Goal: Book appointment/travel/reservation

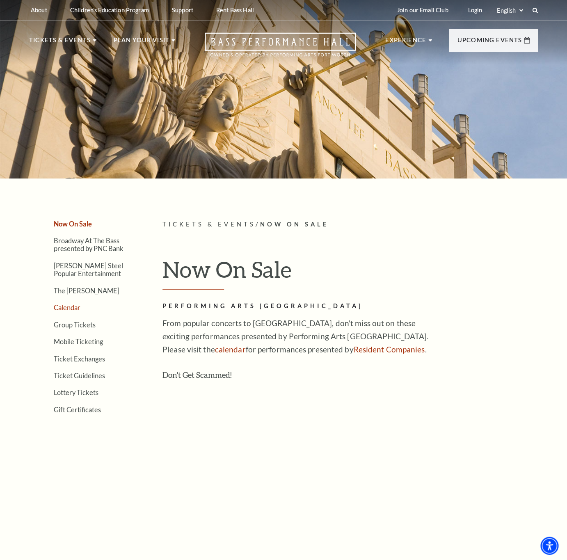
click at [69, 306] on link "Calendar" at bounding box center [67, 308] width 27 height 8
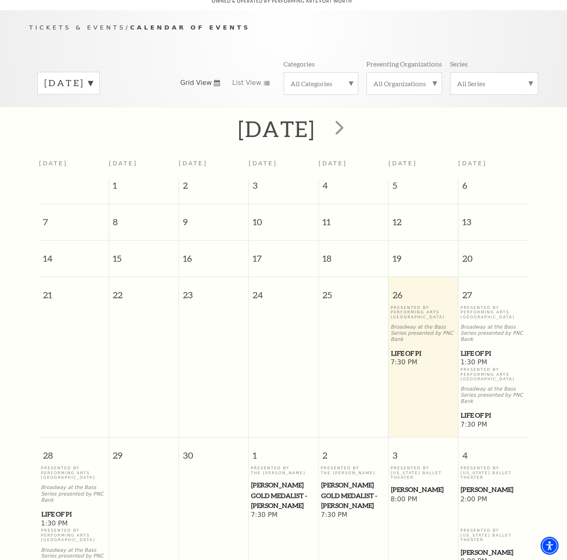
scroll to position [117, 0]
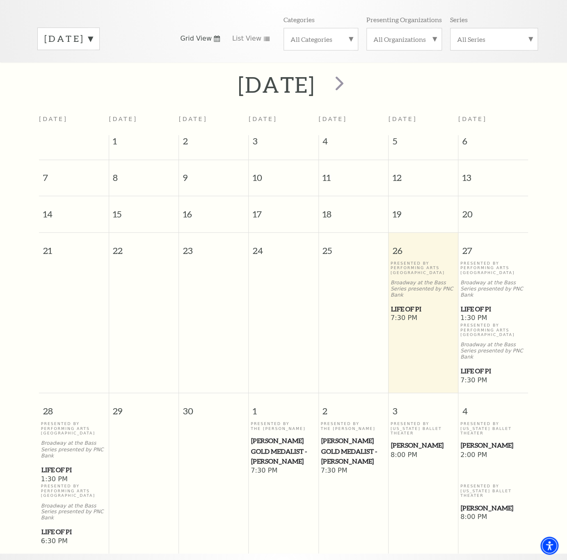
click at [487, 304] on span "Life of Pi" at bounding box center [493, 309] width 65 height 10
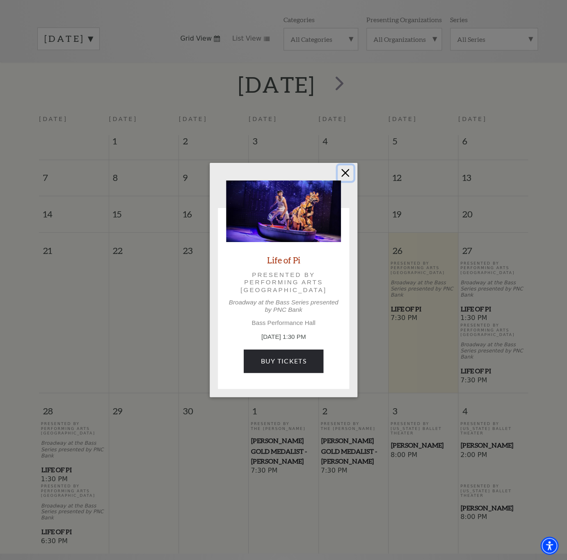
click at [346, 171] on button "Close" at bounding box center [346, 173] width 16 height 16
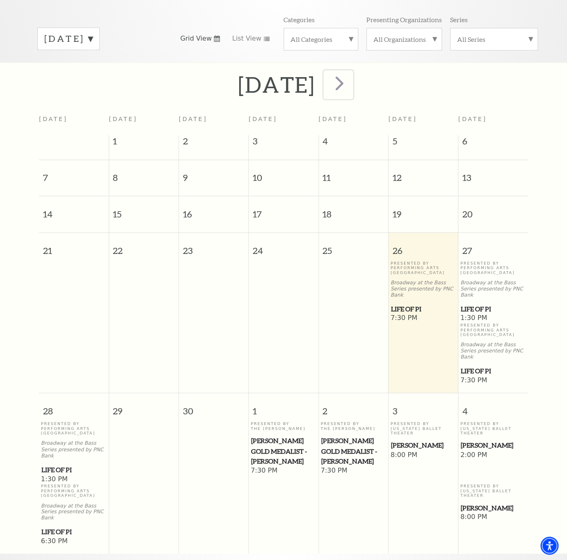
click at [351, 85] on span "next" at bounding box center [338, 82] width 23 height 23
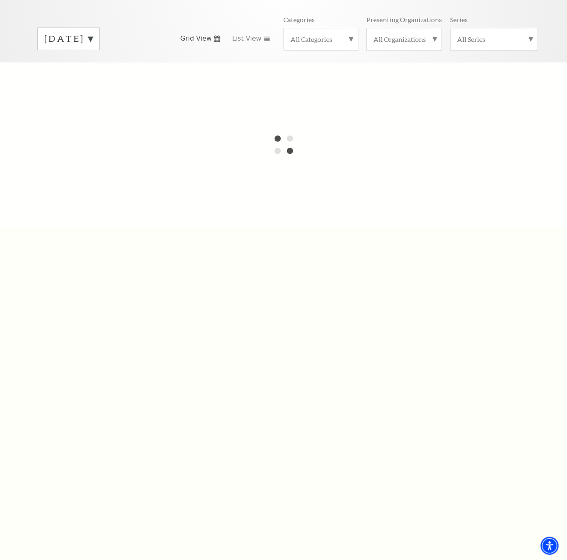
drag, startPoint x: 338, startPoint y: 64, endPoint x: 338, endPoint y: 70, distance: 6.6
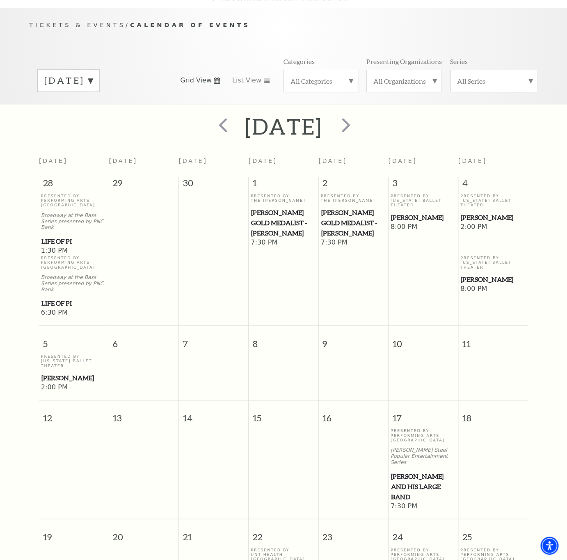
scroll to position [73, 0]
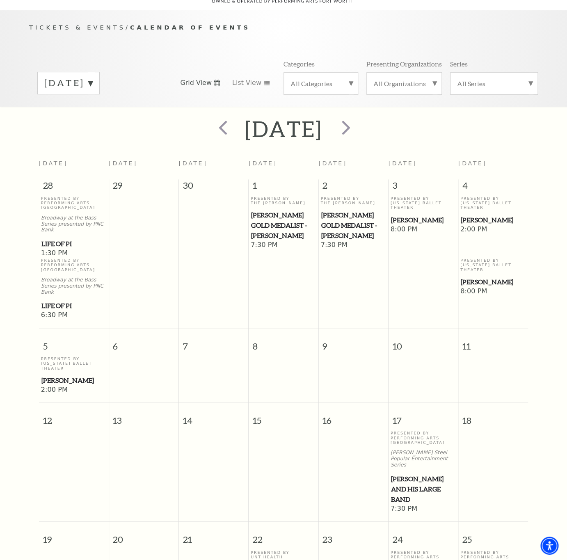
click at [402, 217] on span "Peter Pan" at bounding box center [423, 220] width 65 height 10
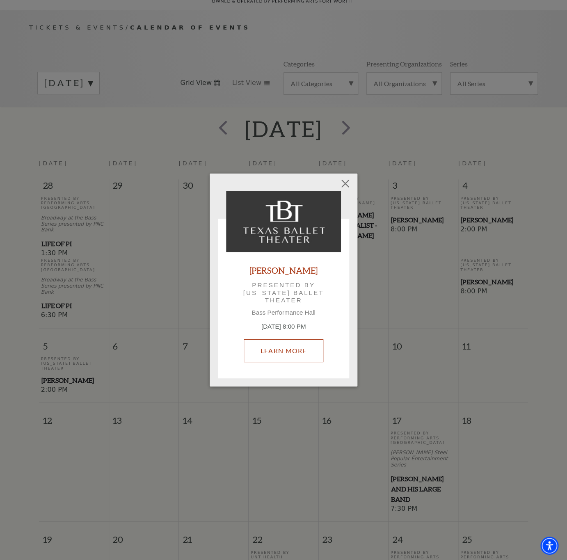
click at [284, 346] on link "Learn More" at bounding box center [284, 350] width 80 height 23
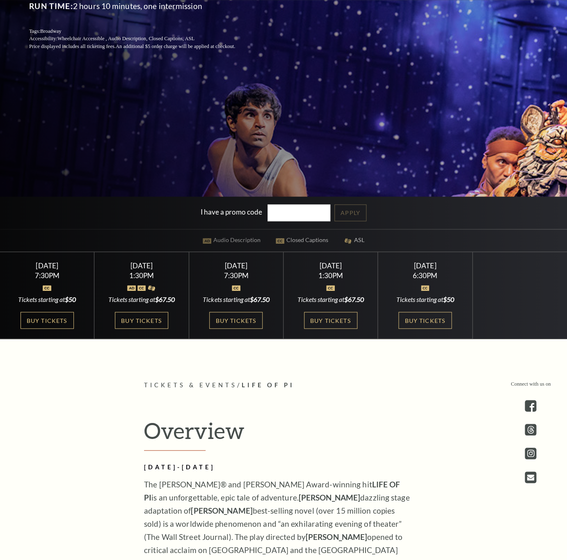
scroll to position [266, 0]
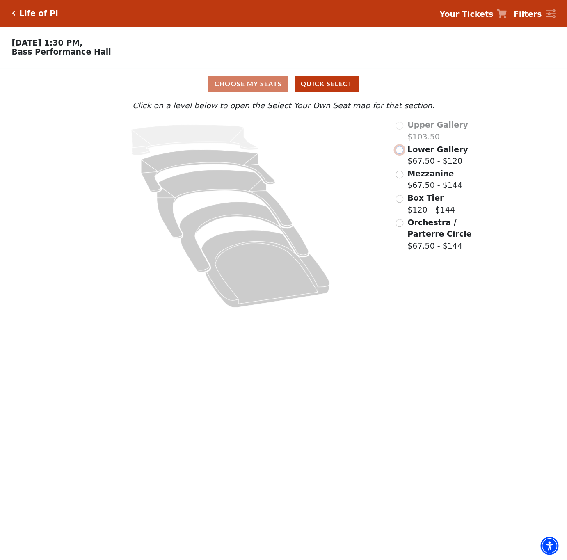
click at [401, 152] on input "Lower Gallery$67.50 - $120\a" at bounding box center [400, 150] width 8 height 8
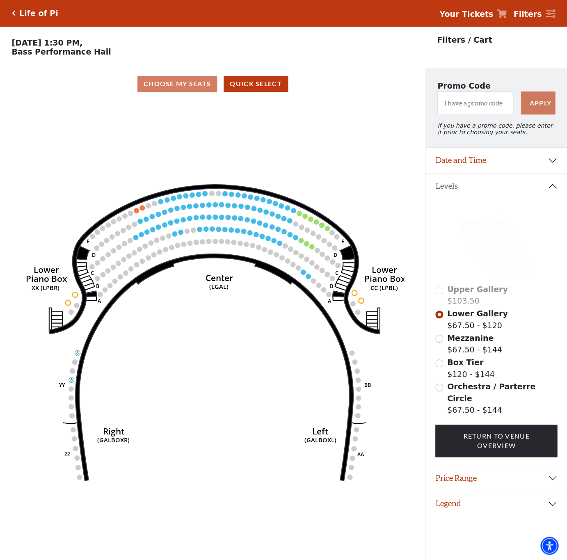
scroll to position [20, 0]
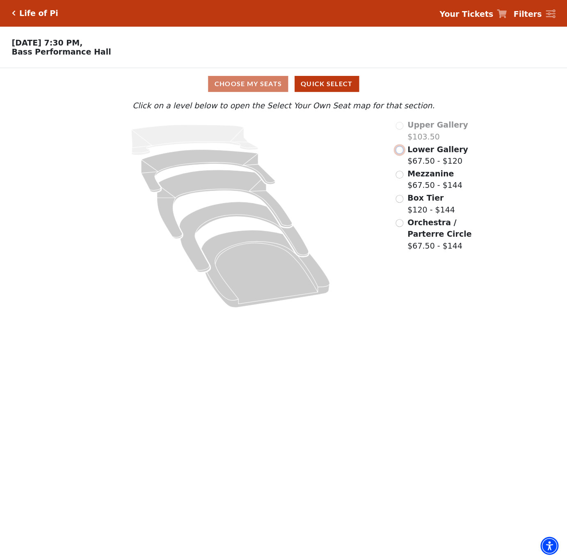
click at [401, 154] on input "Lower Gallery$67.50 - $120\a" at bounding box center [400, 150] width 8 height 8
